Goal: Task Accomplishment & Management: Manage account settings

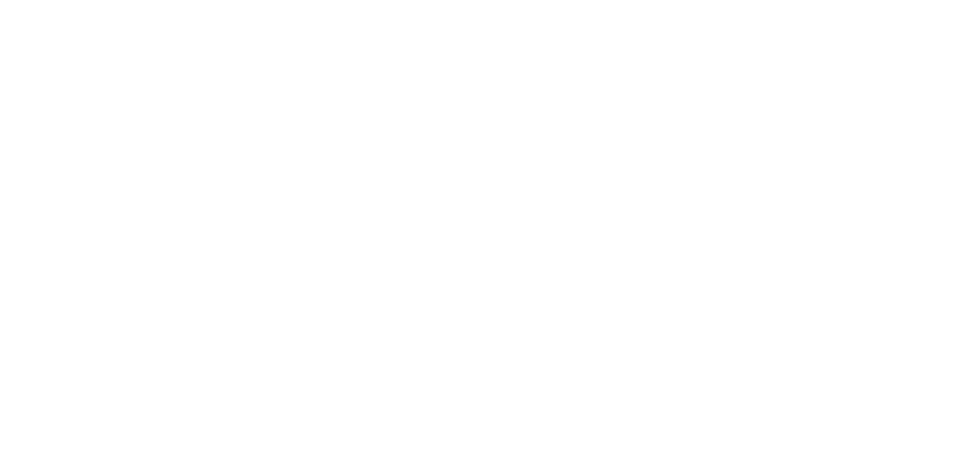
select select "*"
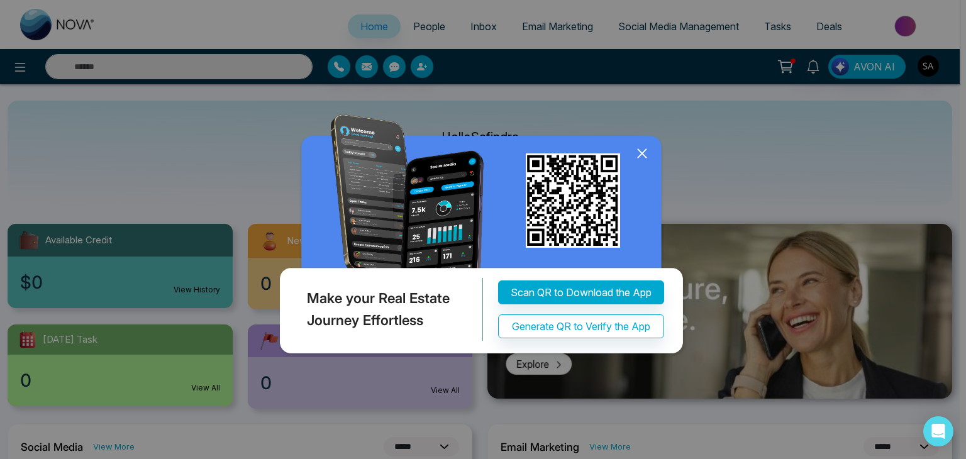
click at [637, 163] on icon at bounding box center [642, 153] width 19 height 19
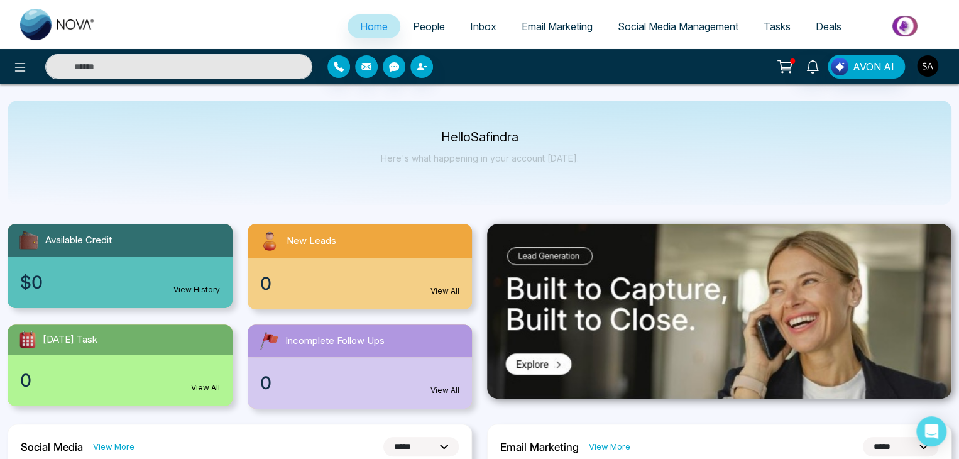
click at [926, 58] on img "button" at bounding box center [927, 65] width 21 height 21
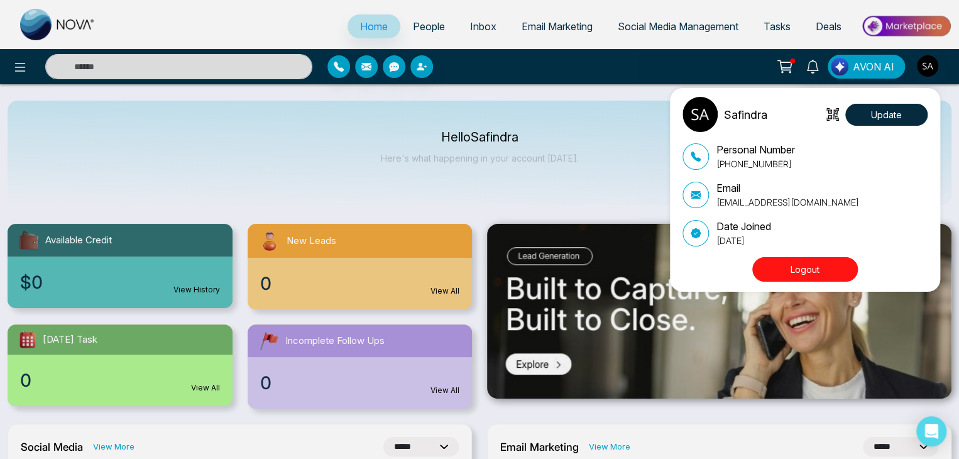
click at [793, 264] on button "Logout" at bounding box center [806, 269] width 106 height 25
click at [802, 271] on button "Logout" at bounding box center [806, 269] width 106 height 25
click at [777, 262] on button "Logout" at bounding box center [806, 269] width 106 height 25
click at [820, 268] on button "Logout" at bounding box center [806, 269] width 106 height 25
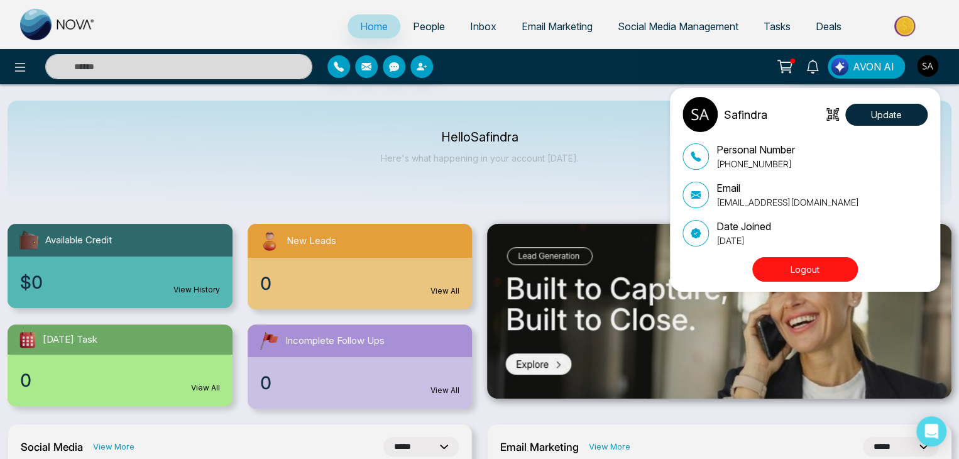
click at [820, 268] on button "Logout" at bounding box center [806, 269] width 106 height 25
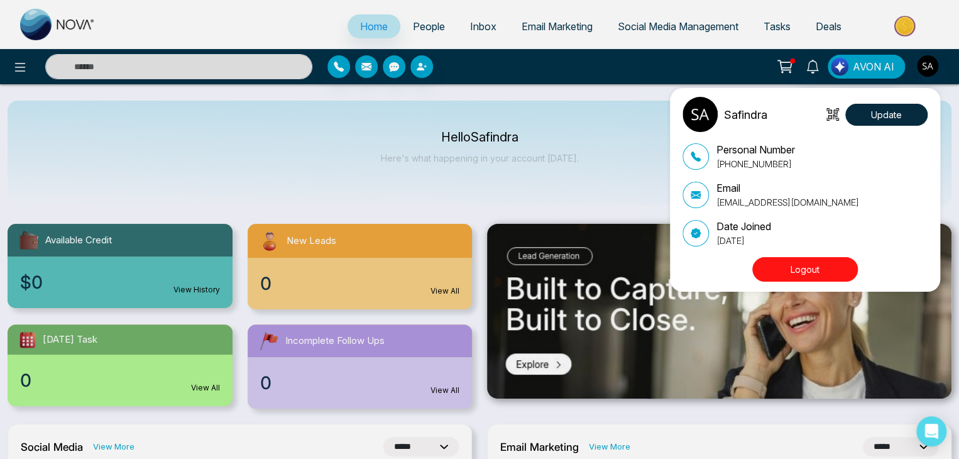
click at [820, 268] on button "Logout" at bounding box center [806, 269] width 106 height 25
click at [805, 271] on button "Logout" at bounding box center [806, 269] width 106 height 25
click at [790, 270] on button "Logout" at bounding box center [806, 269] width 106 height 25
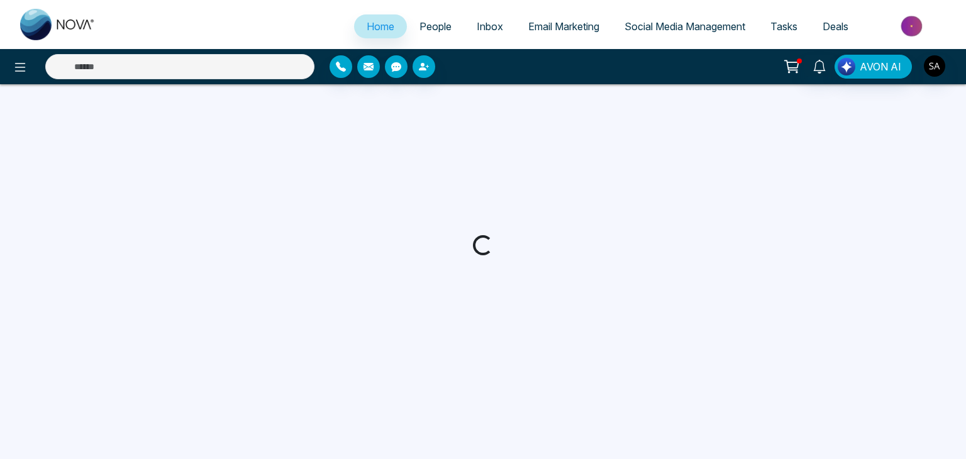
select select "*"
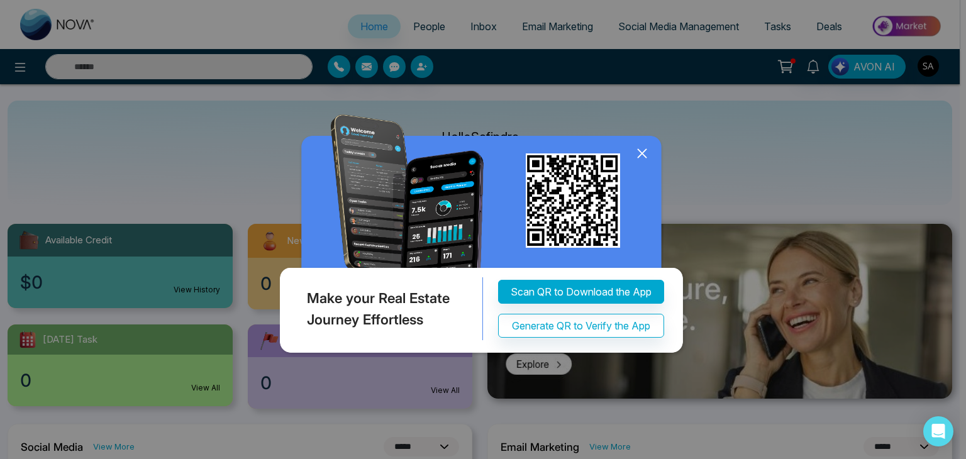
click at [926, 69] on div "Make your Real Estate Journey Effortless Scan QR to Download the App Generate Q…" at bounding box center [483, 229] width 966 height 459
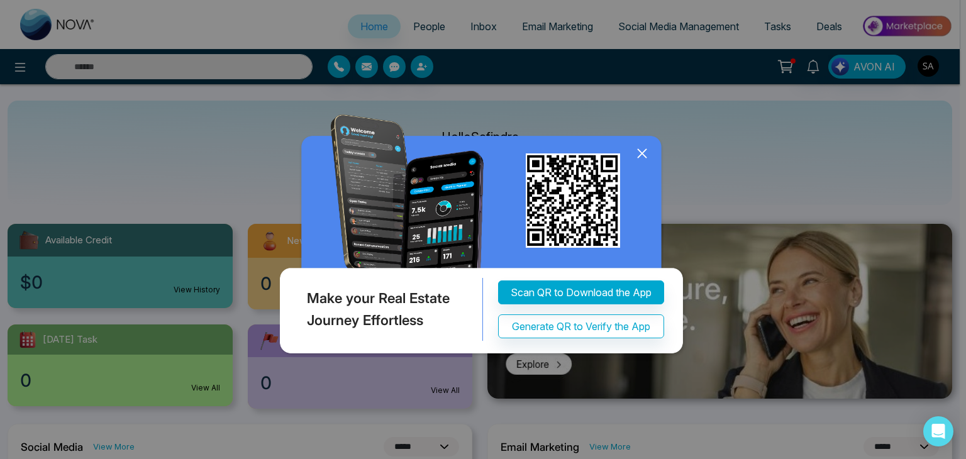
click at [641, 158] on icon at bounding box center [642, 154] width 8 height 8
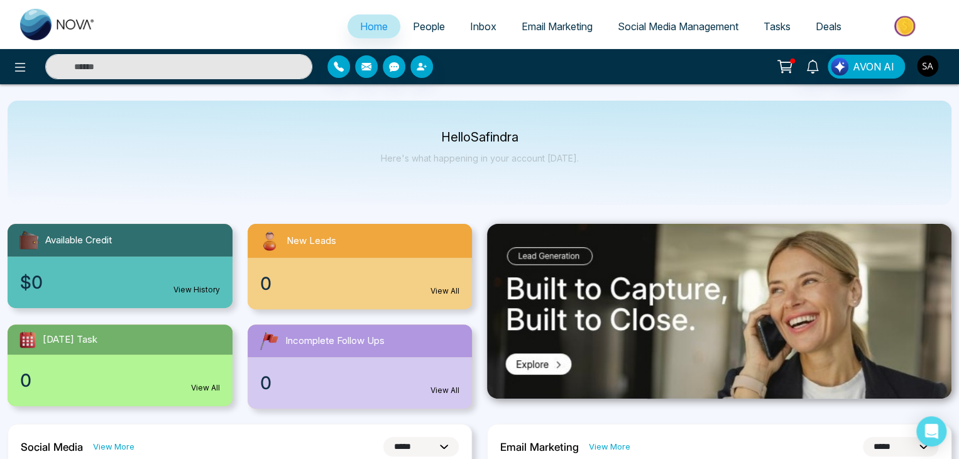
click at [931, 60] on img "button" at bounding box center [927, 65] width 21 height 21
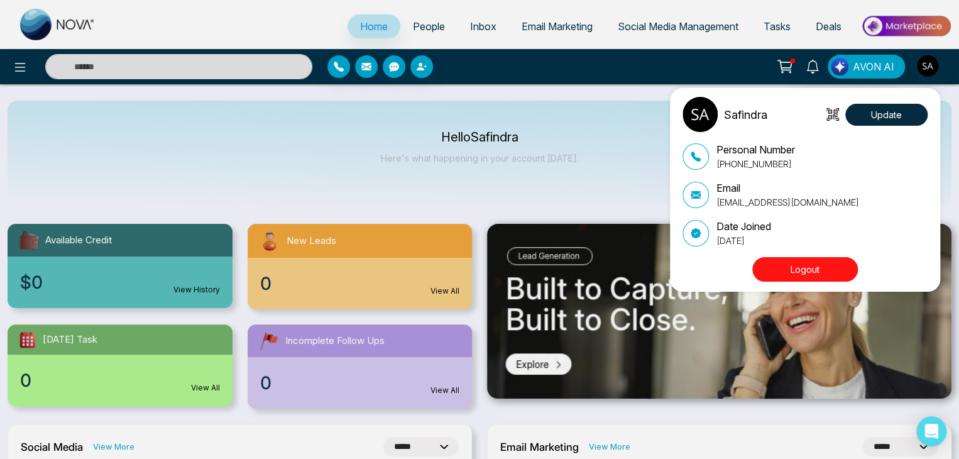
click at [791, 275] on button "Logout" at bounding box center [806, 269] width 106 height 25
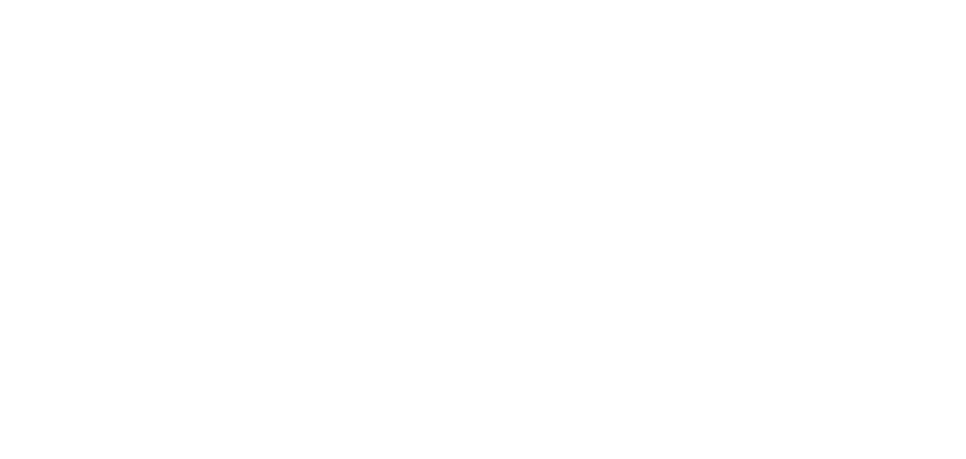
click at [1, 165] on body at bounding box center [483, 229] width 966 height 459
